Goal: Task Accomplishment & Management: Manage account settings

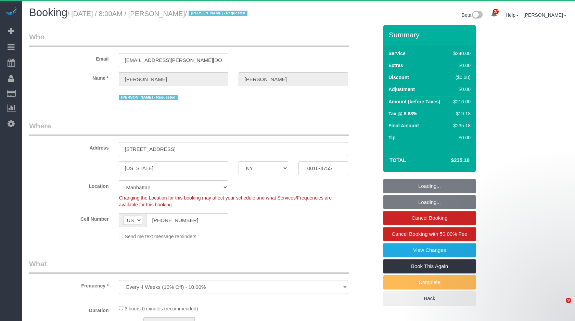
select select "NY"
select select "number:56"
select select "number:72"
select select "number:14"
select select "number:5"
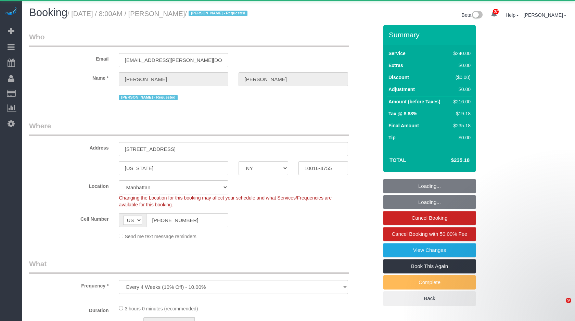
select select "string:stripe-pm_1R6b2A4VGloSiKo7RWrkGr0x"
select select "spot1"
select select "180"
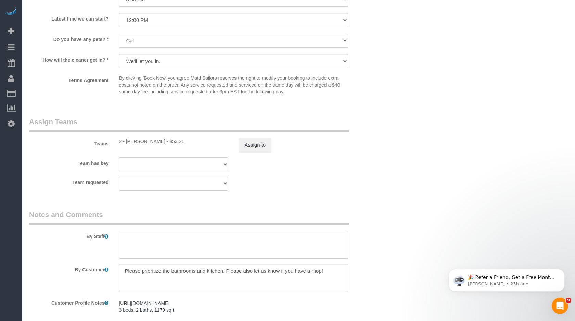
scroll to position [673, 0]
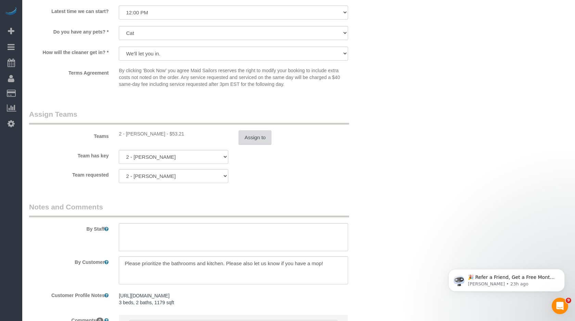
click at [249, 144] on button "Assign to" at bounding box center [255, 137] width 33 height 14
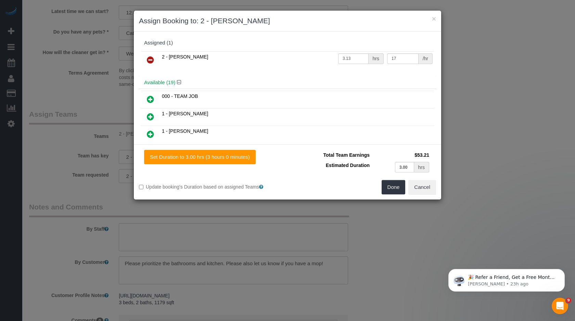
click at [151, 132] on icon at bounding box center [150, 134] width 7 height 8
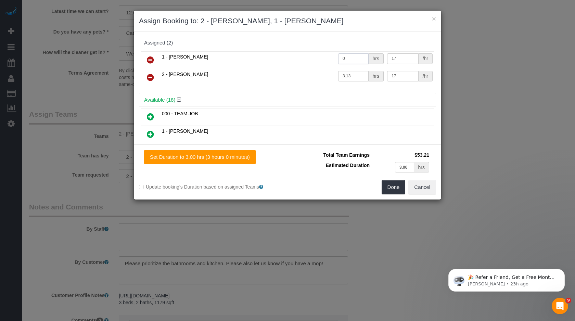
click at [359, 60] on input "0" at bounding box center [353, 58] width 30 height 11
click at [359, 60] on input "3" at bounding box center [353, 58] width 30 height 11
type input "2"
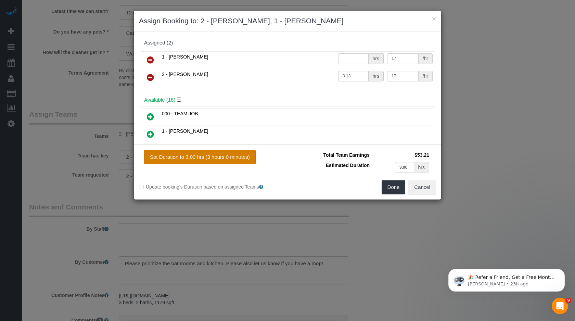
type input "0"
click at [219, 154] on button "Set Duration to 3.00 hrs (3 hours 0 minutes)" at bounding box center [200, 157] width 112 height 14
type input "3.00"
click at [420, 186] on button "Cancel" at bounding box center [422, 187] width 28 height 14
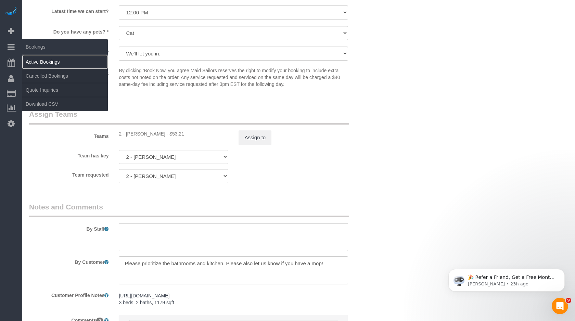
click at [42, 59] on link "Active Bookings" at bounding box center [65, 62] width 86 height 14
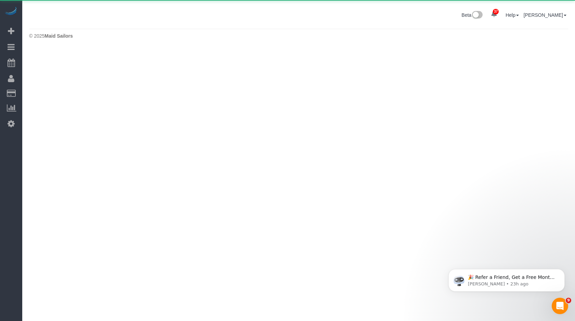
scroll to position [0, 0]
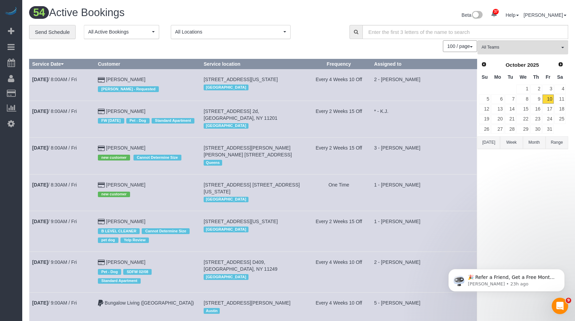
click at [218, 36] on button "All Locations" at bounding box center [231, 32] width 120 height 14
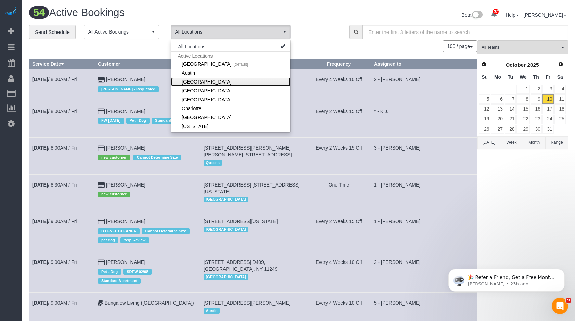
click at [205, 84] on link "[GEOGRAPHIC_DATA]" at bounding box center [230, 81] width 119 height 9
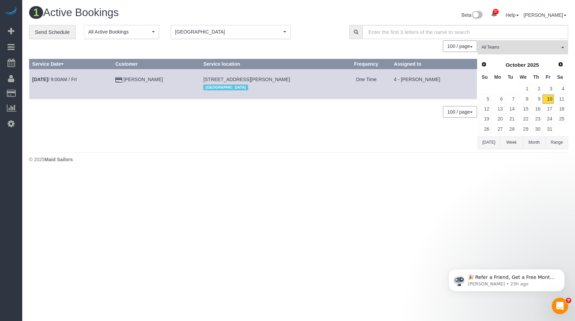
click at [495, 147] on button "[DATE]" at bounding box center [488, 142] width 23 height 13
click at [66, 75] on td "[DATE] 9:00AM / Fri" at bounding box center [70, 84] width 83 height 30
click at [68, 81] on link "[DATE] 9:00AM / Fri" at bounding box center [54, 79] width 44 height 5
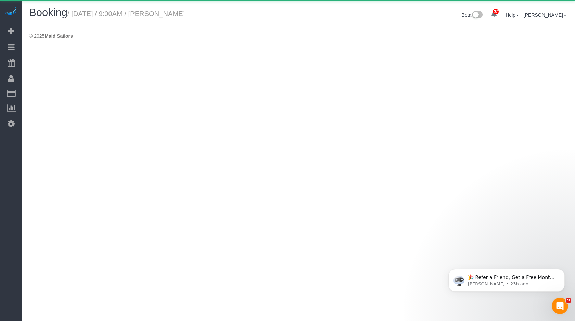
select select "MA"
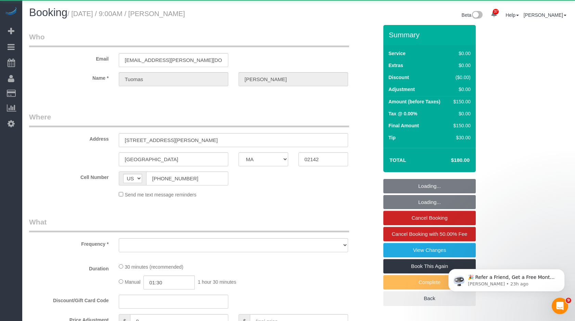
select select "spot39"
select select "object:7166"
select select "number:57"
select select "number:72"
select select "number:15"
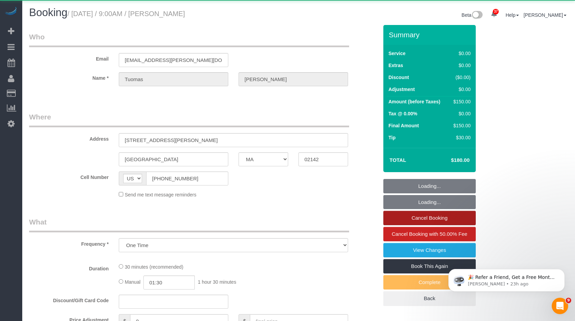
select select "number:6"
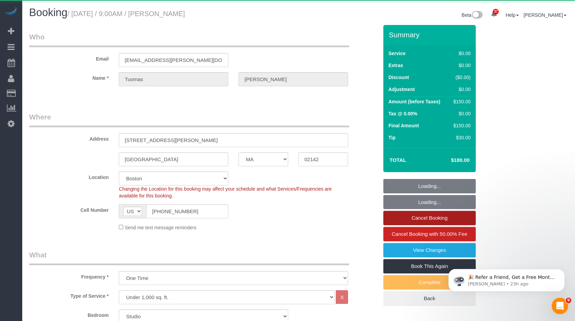
select select "string:stripe-pm_1RZx7r4VGloSiKo7eRWYNNFs"
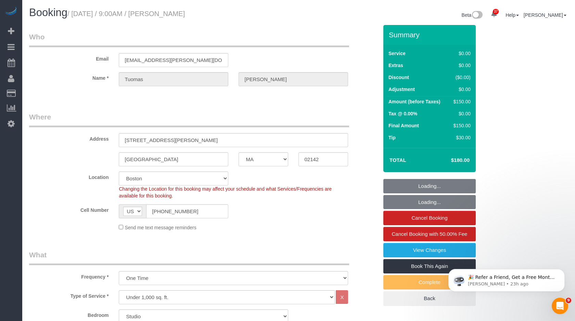
select select "object:7473"
select select "spot73"
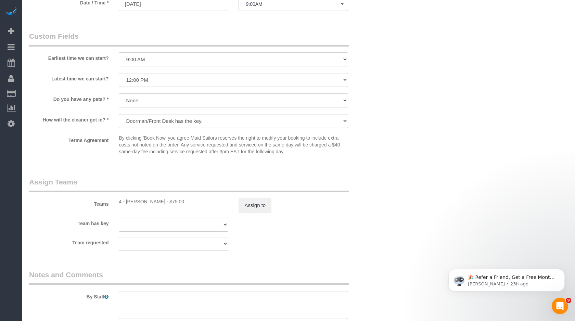
scroll to position [717, 0]
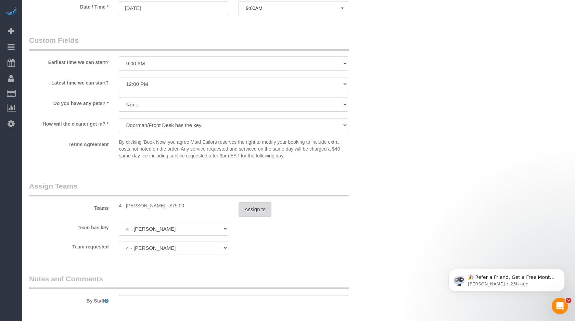
click at [258, 213] on button "Assign to" at bounding box center [255, 209] width 33 height 14
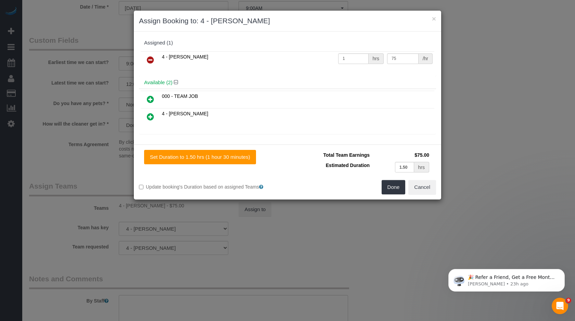
click at [153, 62] on icon at bounding box center [150, 60] width 7 height 8
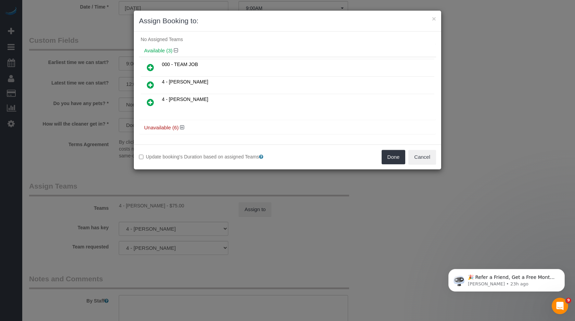
click at [154, 82] on link at bounding box center [150, 85] width 16 height 14
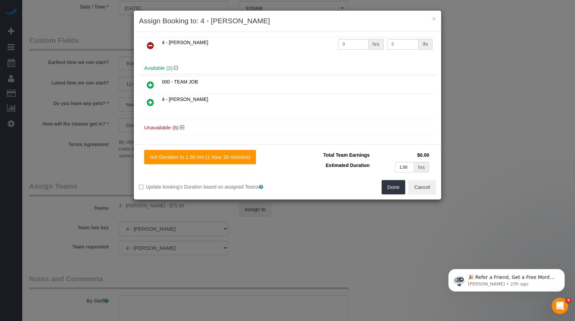
scroll to position [6, 0]
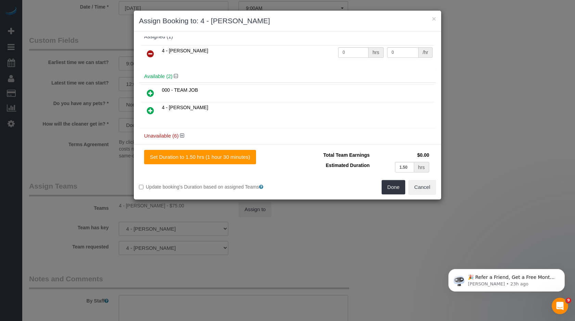
click at [152, 53] on icon at bounding box center [150, 54] width 7 height 8
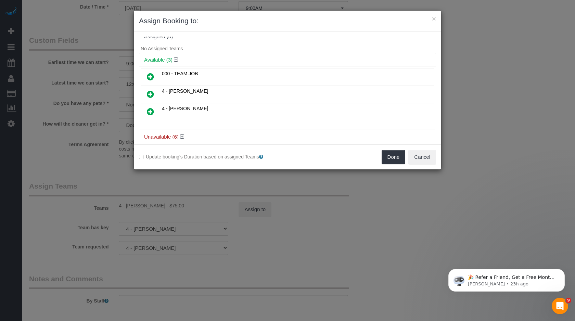
scroll to position [15, 0]
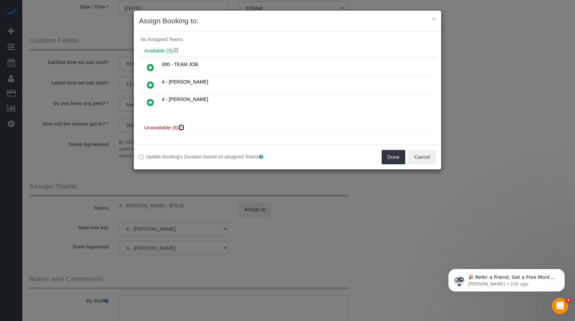
click at [182, 126] on icon at bounding box center [182, 127] width 4 height 5
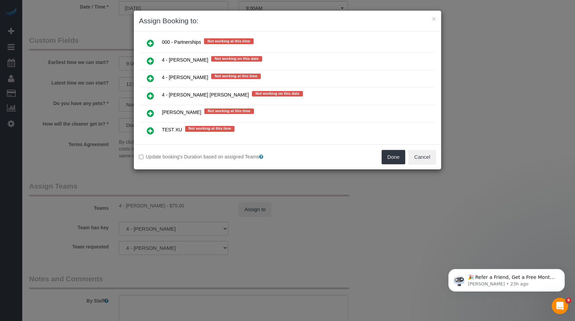
scroll to position [133, 0]
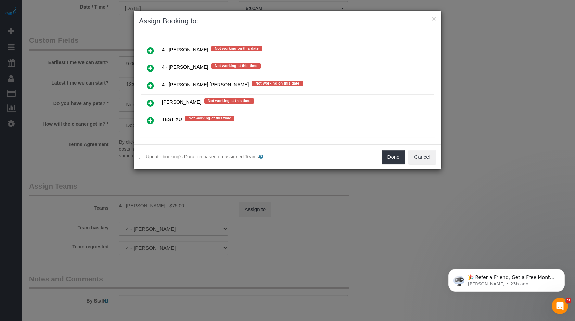
click at [147, 65] on icon at bounding box center [150, 68] width 7 height 8
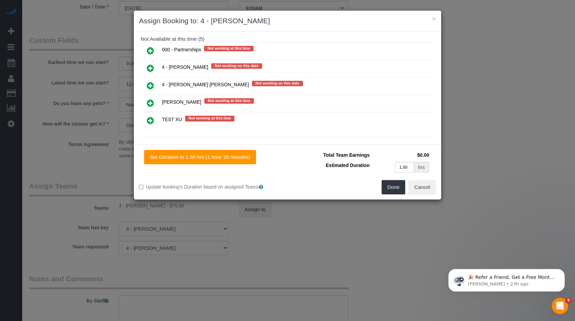
scroll to position [0, 0]
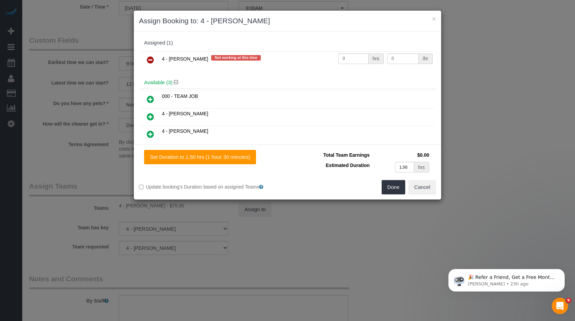
click at [150, 60] on icon at bounding box center [150, 60] width 7 height 8
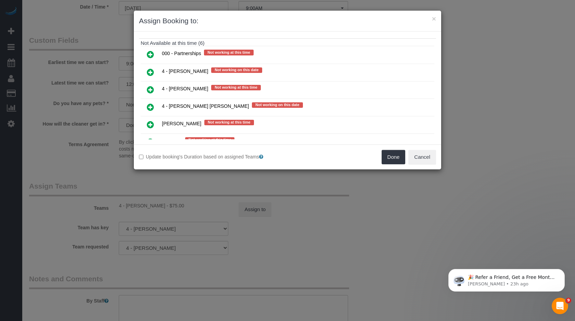
scroll to position [112, 0]
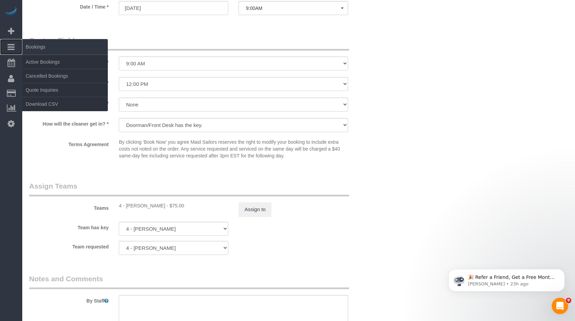
drag, startPoint x: 11, startPoint y: 47, endPoint x: 28, endPoint y: 53, distance: 18.1
click at [12, 47] on icon at bounding box center [11, 47] width 7 height 8
click at [28, 53] on span "Bookings" at bounding box center [65, 47] width 86 height 16
click at [36, 62] on link "Active Bookings" at bounding box center [65, 62] width 86 height 14
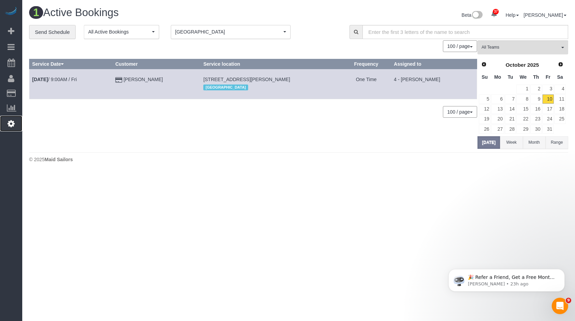
click at [11, 125] on icon at bounding box center [11, 123] width 7 height 8
select select "425"
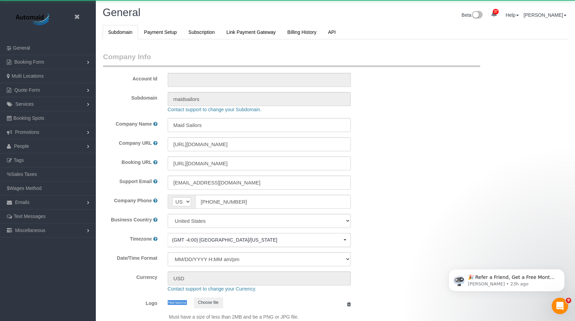
scroll to position [1458, 575]
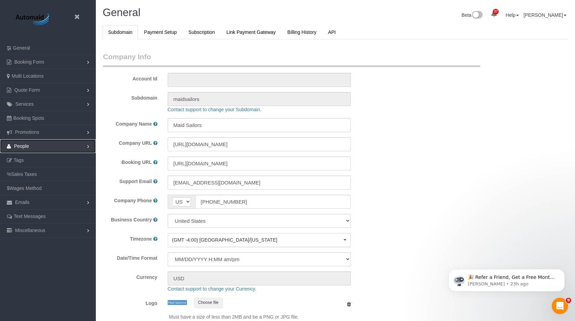
click at [38, 148] on link "People" at bounding box center [48, 146] width 96 height 14
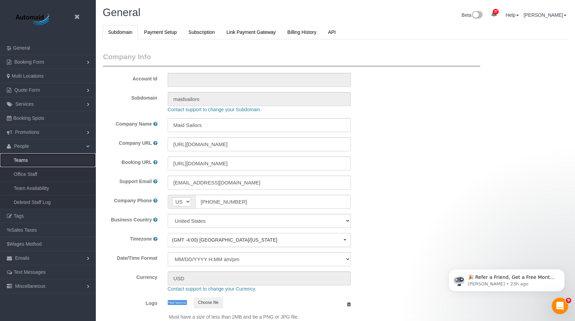
click at [28, 159] on link "Teams" at bounding box center [48, 160] width 96 height 14
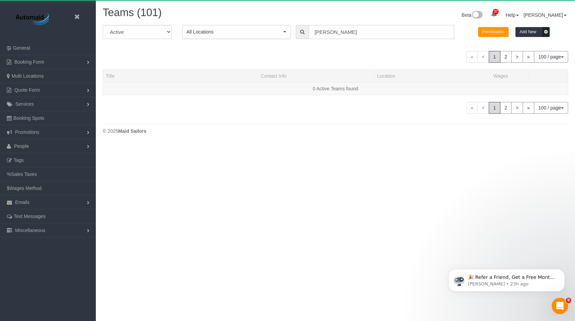
scroll to position [161, 575]
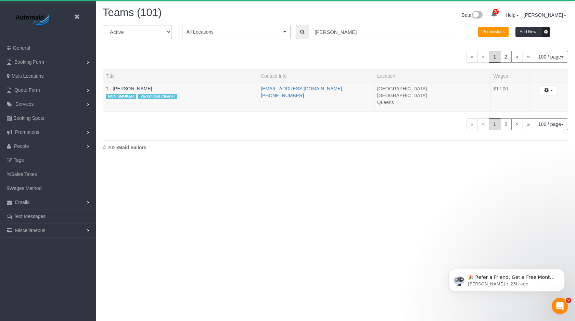
click at [315, 36] on input "[PERSON_NAME]" at bounding box center [381, 32] width 145 height 14
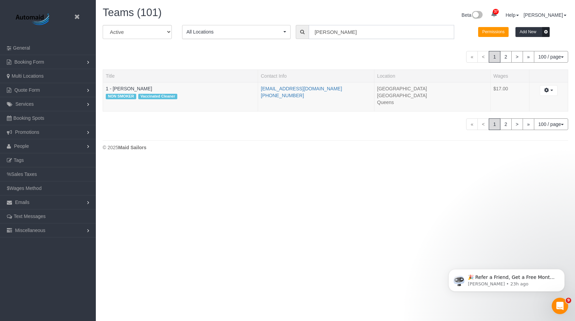
click at [315, 36] on input "[PERSON_NAME]" at bounding box center [381, 32] width 145 height 14
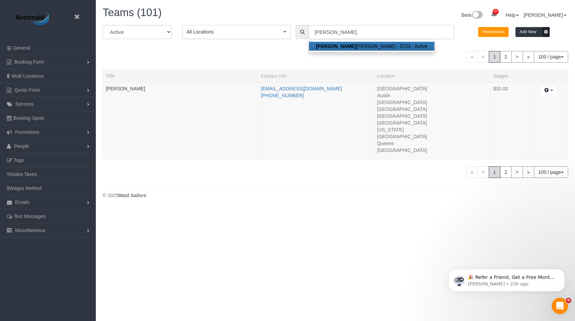
scroll to position [208, 575]
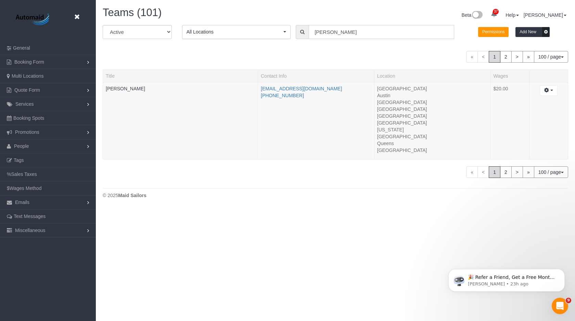
type input "[PERSON_NAME]"
click at [79, 18] on icon at bounding box center [77, 17] width 9 height 9
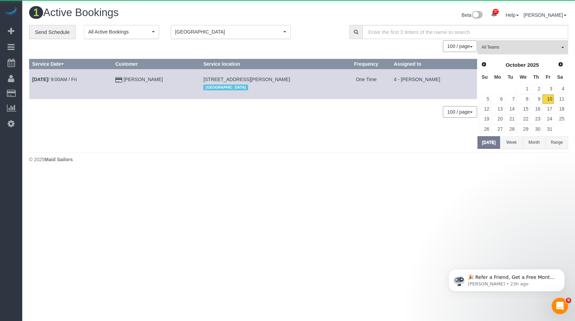
scroll to position [172, 575]
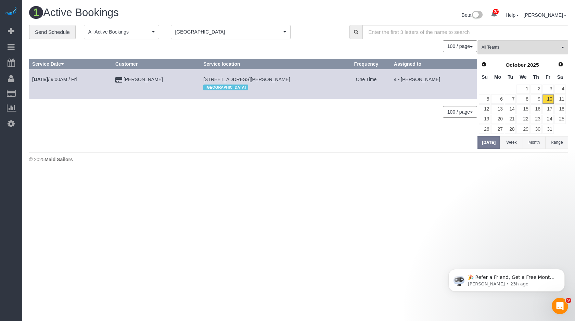
click at [204, 32] on span "[GEOGRAPHIC_DATA]" at bounding box center [228, 31] width 106 height 7
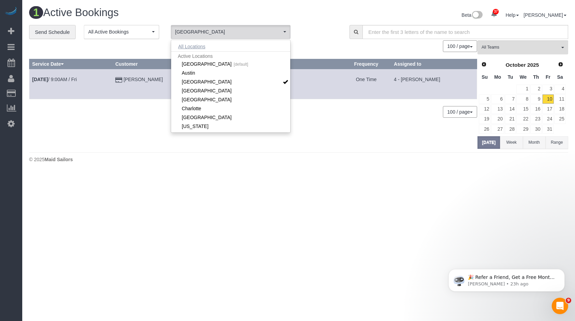
click at [190, 45] on button "All Locations" at bounding box center [191, 47] width 41 height 10
click at [345, 103] on div "0 Bookings found. We couldn't find any bookings that matched your search. Creat…" at bounding box center [253, 94] width 448 height 108
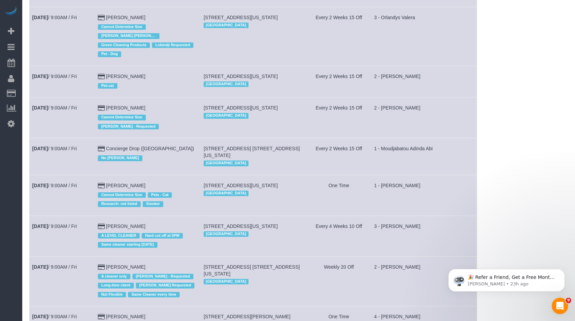
scroll to position [492, 0]
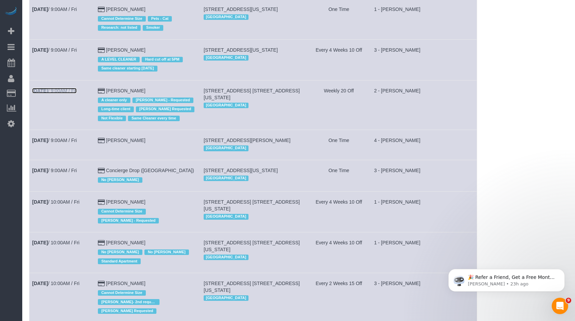
click at [58, 93] on link "[DATE] 9:00AM / Fri" at bounding box center [54, 90] width 44 height 5
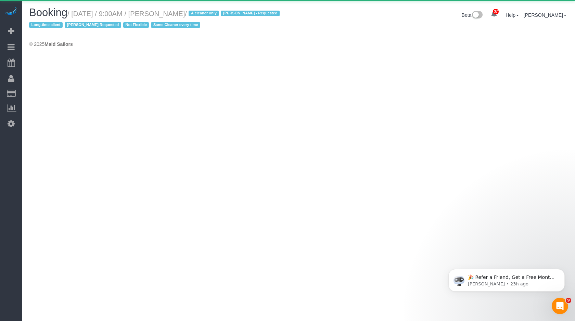
select select "NY"
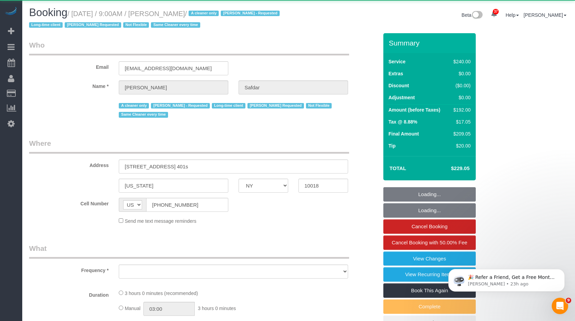
select select "object:11961"
select select "180"
select select "spot107"
select select "number:89"
select select "number:90"
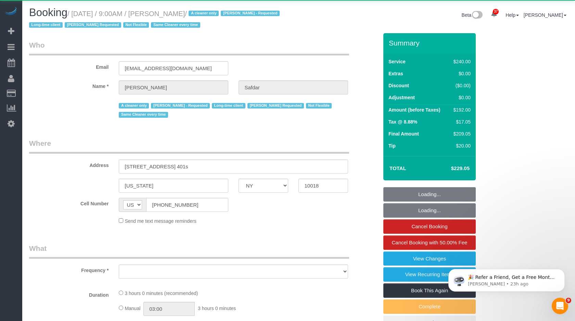
select select "number:15"
select select "number:5"
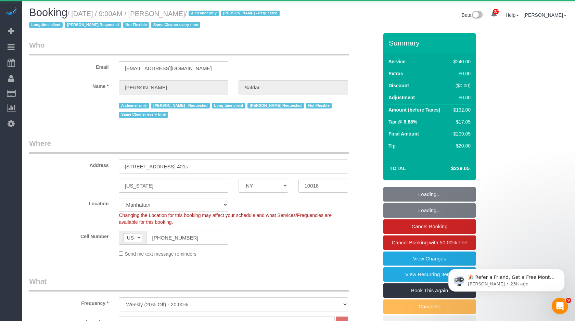
select select "string:stripe-pm_1RWHZs4VGloSiKo7Wqx9KSVj"
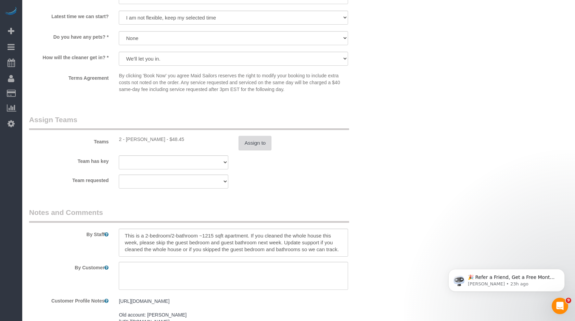
click at [253, 139] on button "Assign to" at bounding box center [255, 143] width 33 height 14
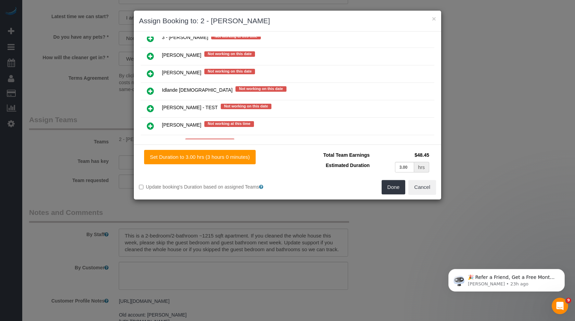
click at [148, 122] on icon at bounding box center [150, 126] width 7 height 8
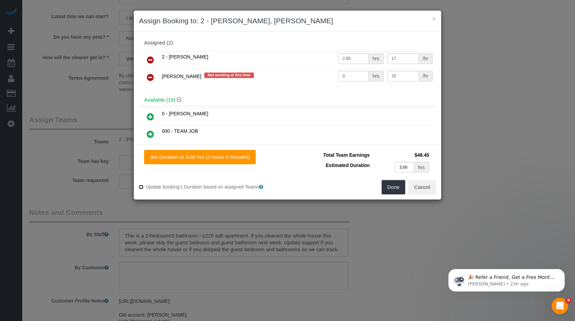
type input "1.50"
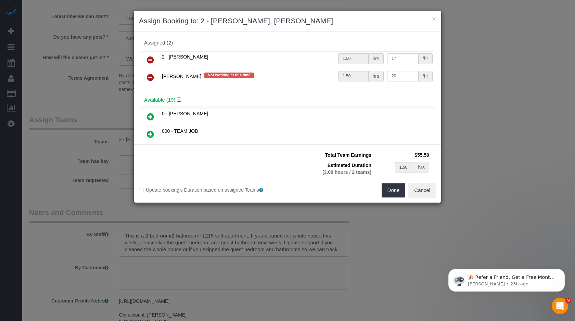
click at [141, 187] on label "Update booking's Duration based on assigned Teams" at bounding box center [210, 190] width 143 height 7
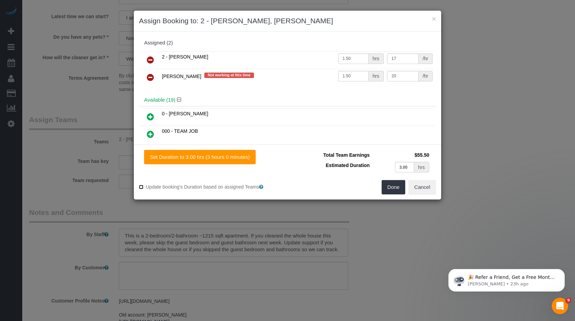
type input "1.50"
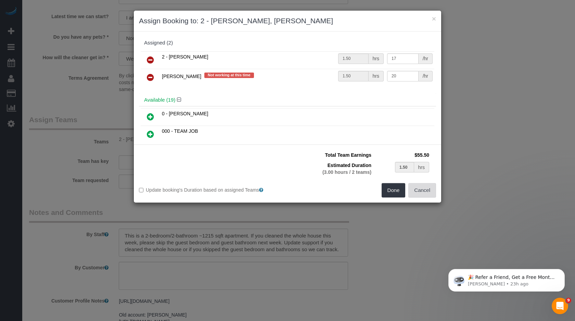
click at [421, 189] on button "Cancel" at bounding box center [422, 190] width 28 height 14
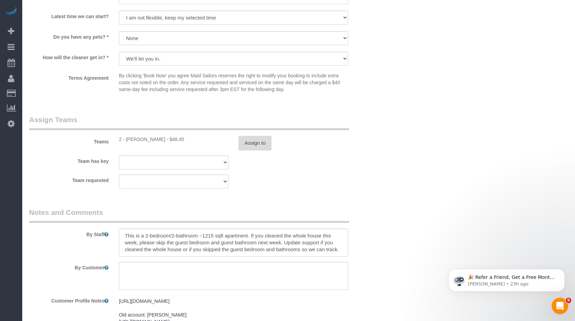
click at [266, 140] on button "Assign to" at bounding box center [255, 143] width 33 height 14
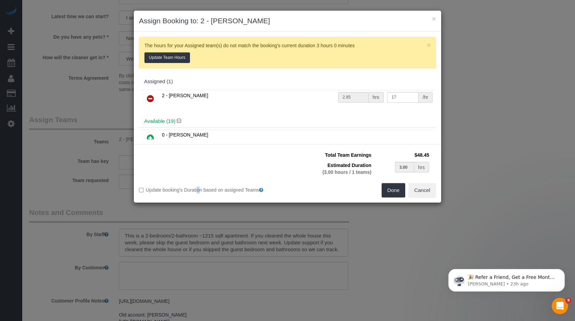
click at [176, 190] on label "Update booking's Duration based on assigned Teams" at bounding box center [210, 190] width 143 height 7
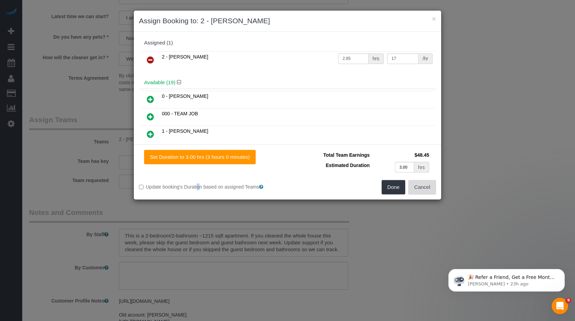
click at [423, 186] on button "Cancel" at bounding box center [422, 187] width 28 height 14
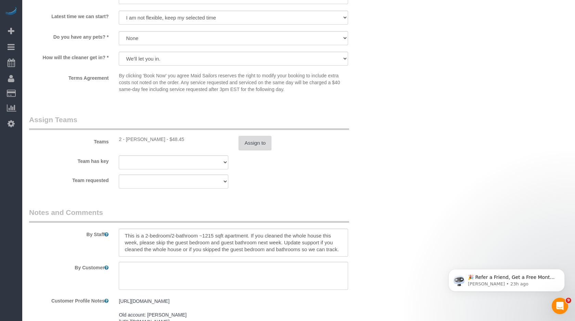
click at [256, 139] on button "Assign to" at bounding box center [255, 143] width 33 height 14
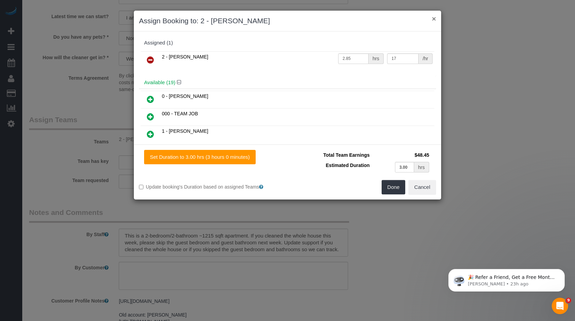
click at [432, 19] on button "×" at bounding box center [434, 18] width 4 height 7
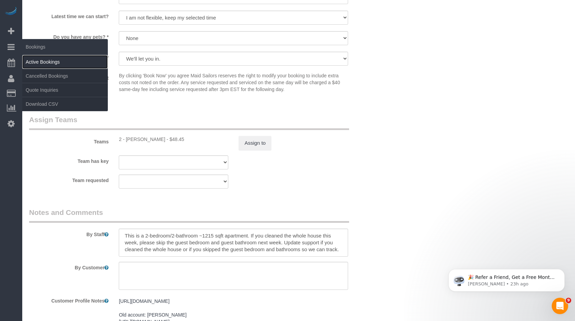
click at [34, 60] on link "Active Bookings" at bounding box center [65, 62] width 86 height 14
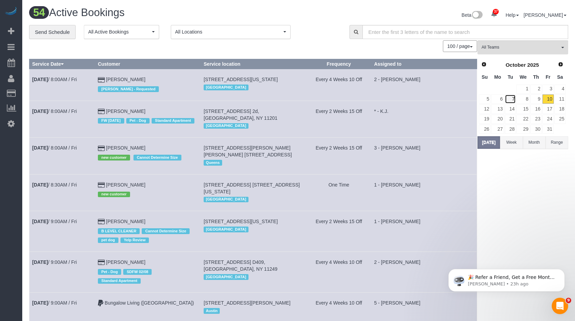
click at [508, 102] on link "7" at bounding box center [510, 98] width 11 height 9
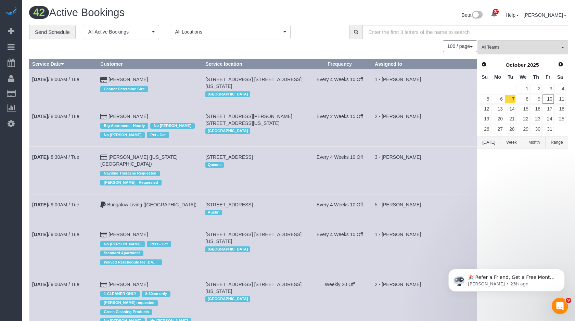
click at [247, 32] on span "All Locations" at bounding box center [228, 31] width 106 height 7
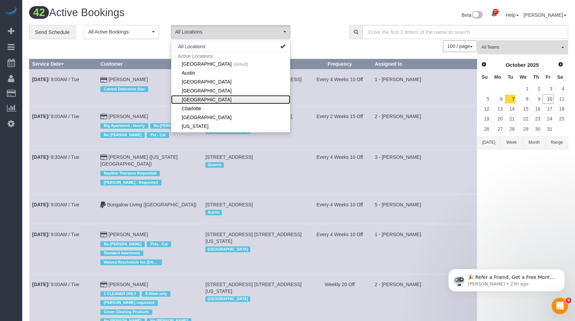
click at [209, 99] on link "[GEOGRAPHIC_DATA]" at bounding box center [230, 99] width 119 height 9
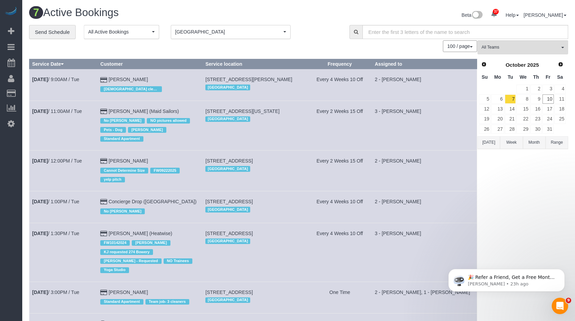
click at [107, 107] on td "[PERSON_NAME] (Maid Sailors) No [PERSON_NAME] NO pictures allowed Pets - Dog [P…" at bounding box center [150, 126] width 105 height 50
click at [76, 114] on link "[DATE] 11:00AM / Tue" at bounding box center [57, 110] width 50 height 5
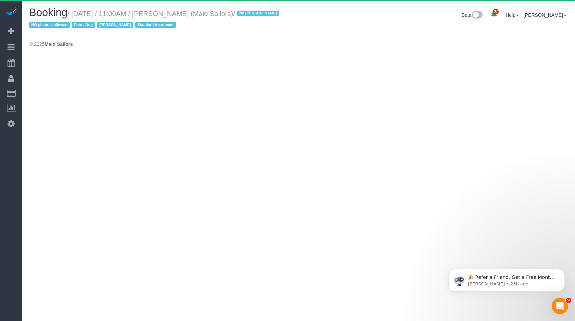
select select "NY"
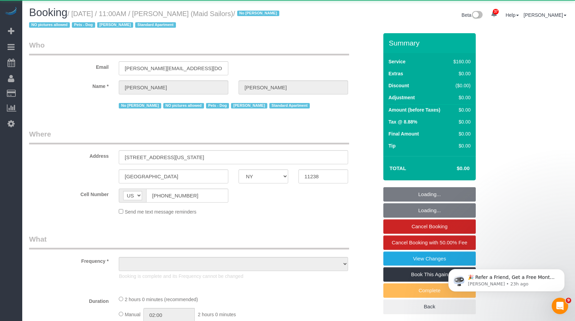
select select "object:20279"
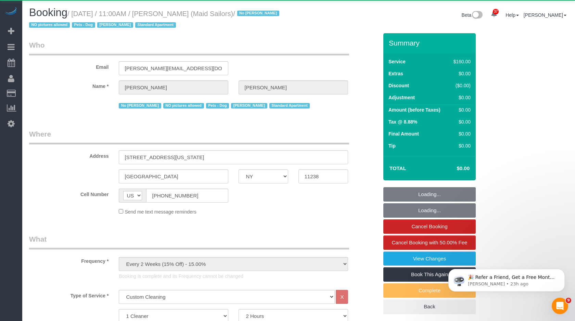
select select "spot145"
select select "number:89"
select select "number:90"
select select "number:13"
select select "number:5"
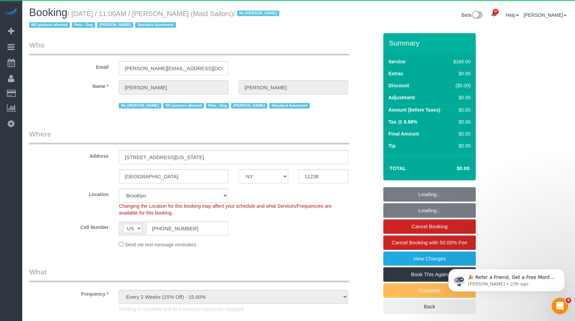
select select "object:20566"
select select "string:stripe-pm_1HYyxo4VGloSiKo7NdbNV4bg"
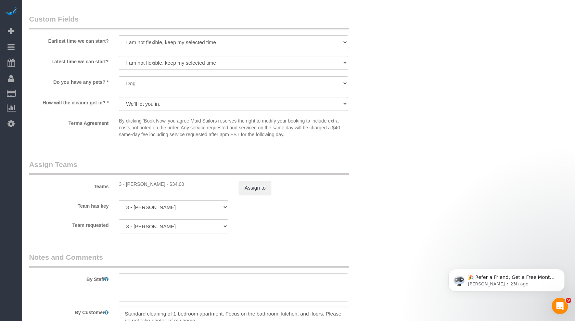
scroll to position [660, 0]
click at [255, 190] on button "Assign to" at bounding box center [255, 186] width 33 height 14
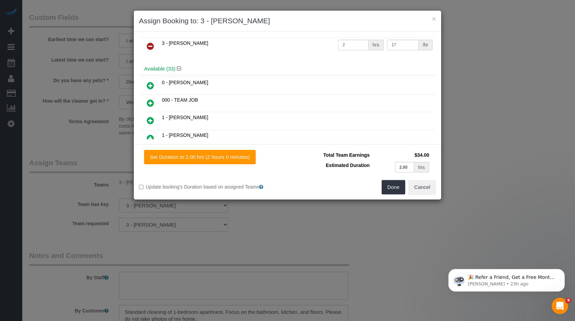
scroll to position [14, 0]
click at [232, 101] on td "000 - TEAM JOB" at bounding box center [297, 102] width 274 height 17
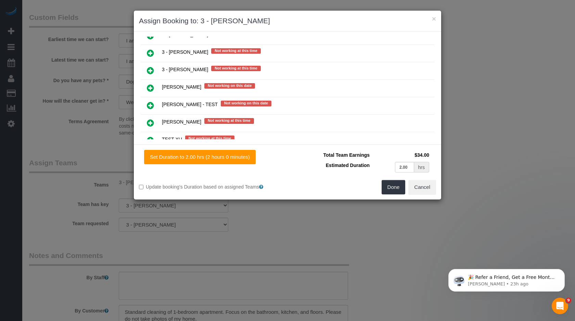
click at [153, 119] on icon at bounding box center [150, 123] width 7 height 8
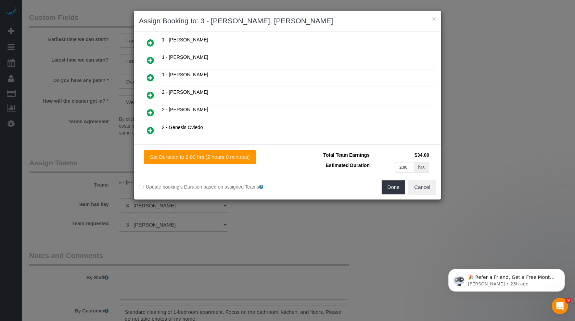
scroll to position [0, 0]
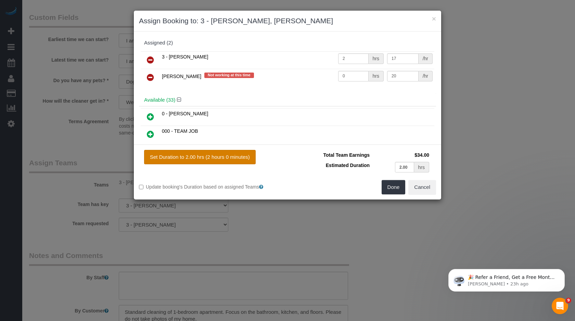
click at [208, 156] on button "Set Duration to 2.00 hrs (2 hours 0 minutes)" at bounding box center [200, 157] width 112 height 14
type input "2.00"
click at [425, 188] on button "Cancel" at bounding box center [422, 187] width 28 height 14
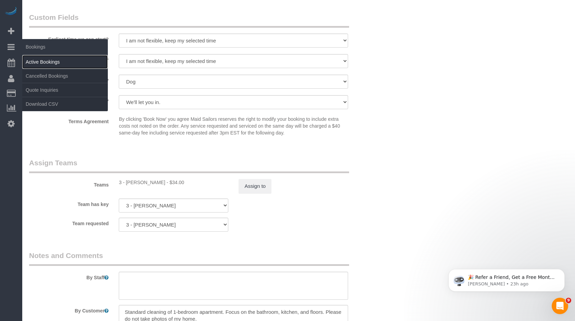
click at [49, 66] on link "Active Bookings" at bounding box center [65, 62] width 86 height 14
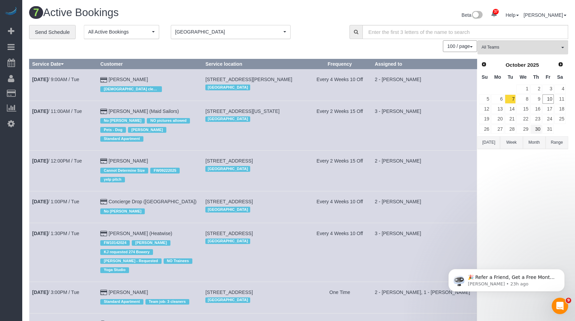
click at [530, 119] on td "23" at bounding box center [536, 119] width 12 height 10
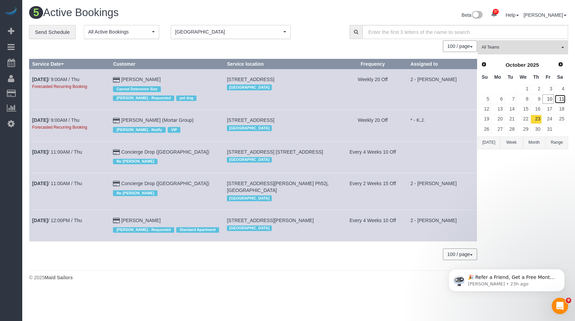
click at [561, 101] on link "11" at bounding box center [559, 98] width 11 height 9
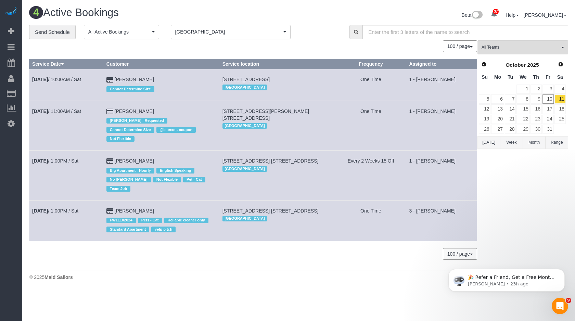
click at [229, 33] on span "[GEOGRAPHIC_DATA]" at bounding box center [228, 31] width 106 height 7
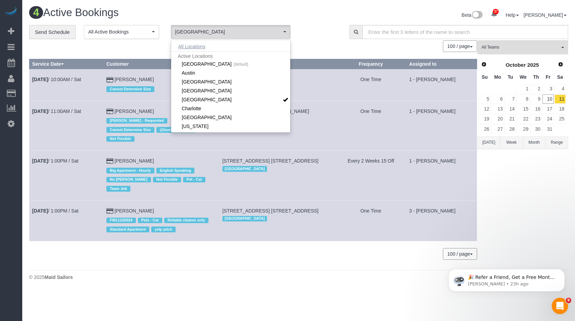
click at [196, 47] on button "All Locations" at bounding box center [191, 47] width 41 height 10
click at [308, 44] on div "100 / page 10 / page 20 / page 30 / page 40 / page 50 / page 100 / page" at bounding box center [253, 46] width 448 height 12
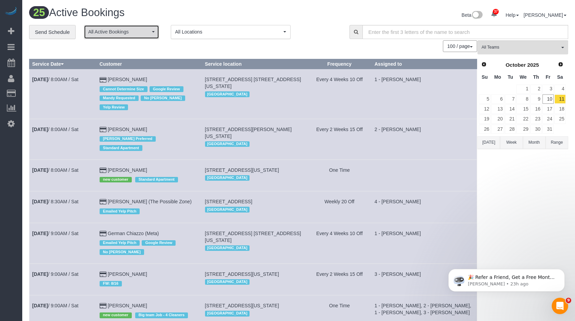
click at [118, 35] on span "All Active Bookings" at bounding box center [119, 31] width 62 height 7
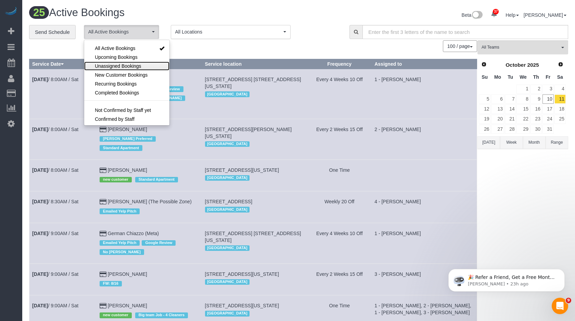
click at [124, 63] on span "Unassigned Bookings" at bounding box center [118, 66] width 46 height 7
select select "**********"
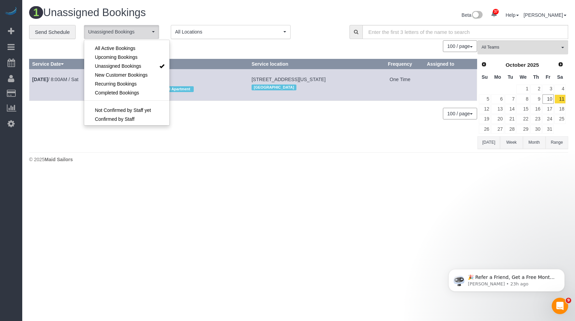
click at [364, 73] on td "[STREET_ADDRESS][US_STATE] [GEOGRAPHIC_DATA]" at bounding box center [311, 84] width 127 height 31
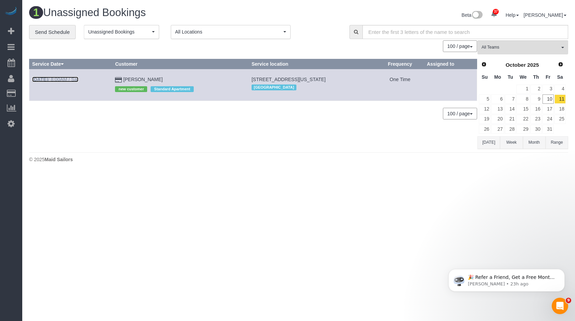
click at [68, 78] on link "[DATE] 8:00AM / Sat" at bounding box center [55, 79] width 46 height 5
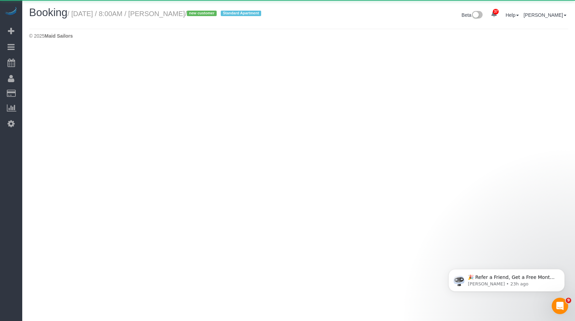
select select "NY"
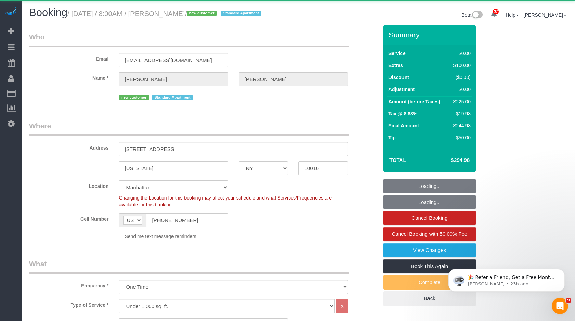
select select "object:24208"
select select "string:stripe-pm_1SGmhc4VGloSiKo7iqsuiVOv"
select select "spot152"
select select "number:89"
select select "number:90"
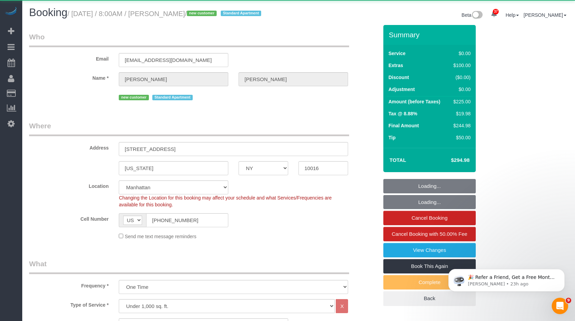
select select "number:15"
select select "number:5"
select select "object:24793"
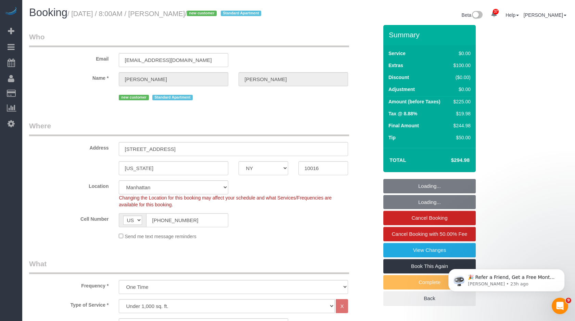
click at [198, 15] on small "/ [DATE] / 8:00AM / [PERSON_NAME] / new customer Standard Apartment" at bounding box center [165, 14] width 196 height 8
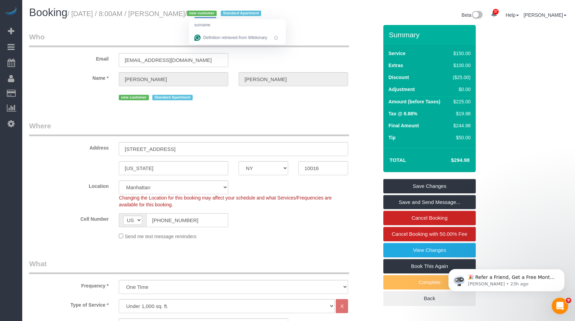
copy small "[PERSON_NAME]"
drag, startPoint x: 167, startPoint y: 12, endPoint x: 215, endPoint y: 14, distance: 47.6
click at [215, 14] on small "/ [DATE] / 8:00AM / [PERSON_NAME] / new customer Standard Apartment" at bounding box center [165, 14] width 196 height 8
copy small "[PERSON_NAME]"
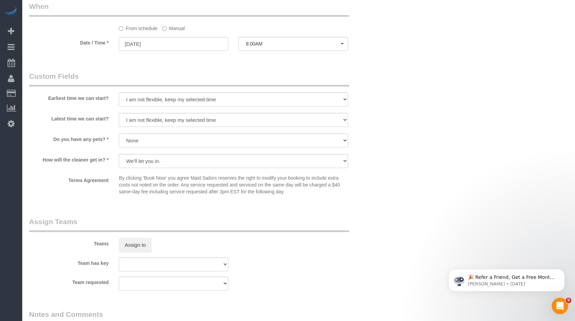
scroll to position [710, 0]
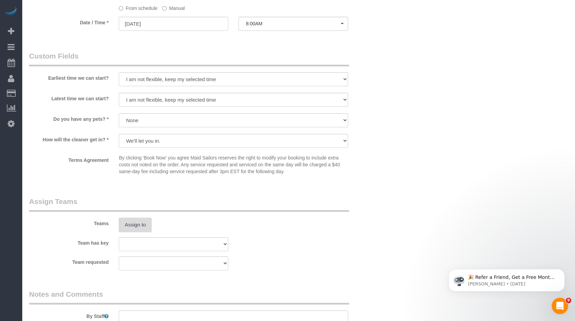
click at [140, 229] on button "Assign to" at bounding box center [135, 225] width 33 height 14
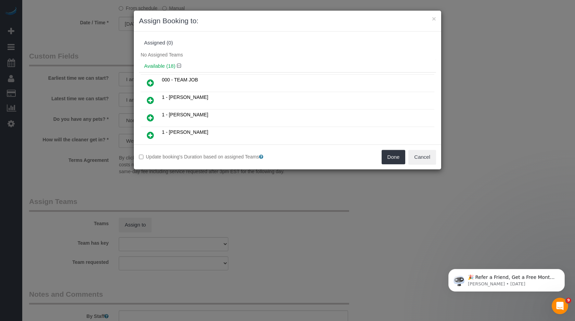
scroll to position [1400, 0]
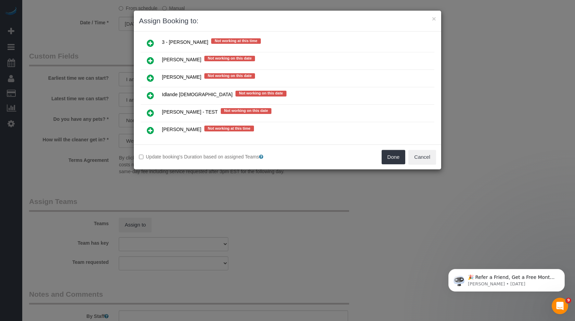
click at [148, 122] on td at bounding box center [151, 130] width 20 height 17
click at [148, 126] on icon at bounding box center [150, 130] width 7 height 8
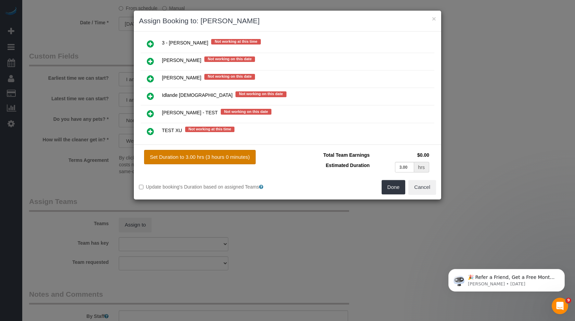
click at [173, 159] on button "Set Duration to 3.00 hrs (3 hours 0 minutes)" at bounding box center [200, 157] width 112 height 14
type input "3.00"
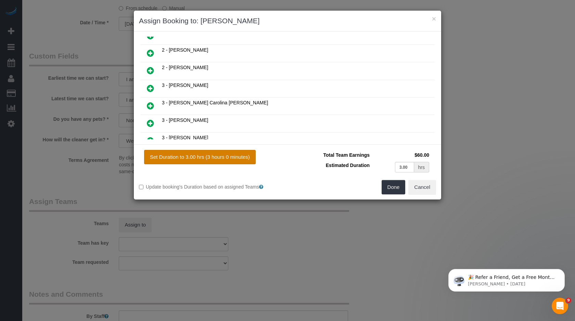
scroll to position [0, 0]
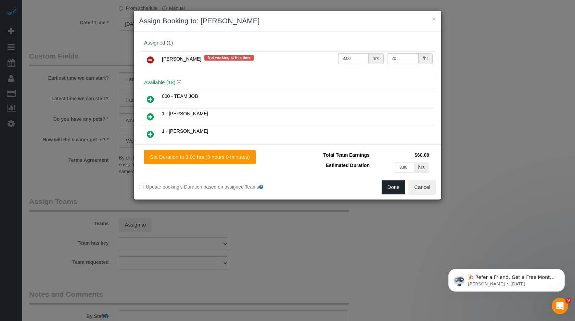
click at [396, 193] on button "Done" at bounding box center [394, 187] width 24 height 14
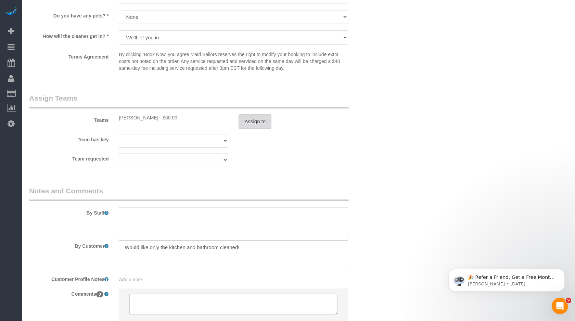
scroll to position [871, 0]
